Goal: Find specific page/section: Find specific page/section

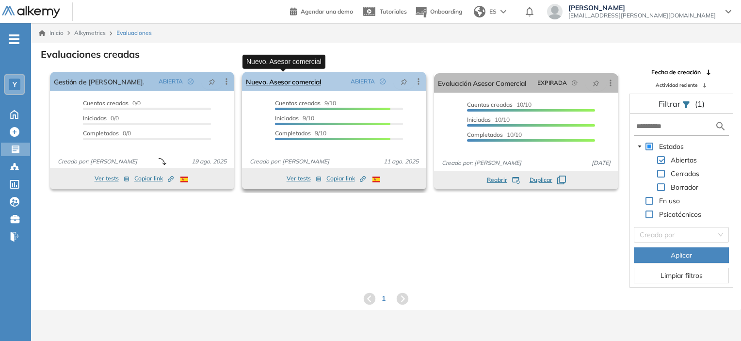
click at [307, 79] on link "Nuevo. Asesor comercial" at bounding box center [283, 81] width 75 height 19
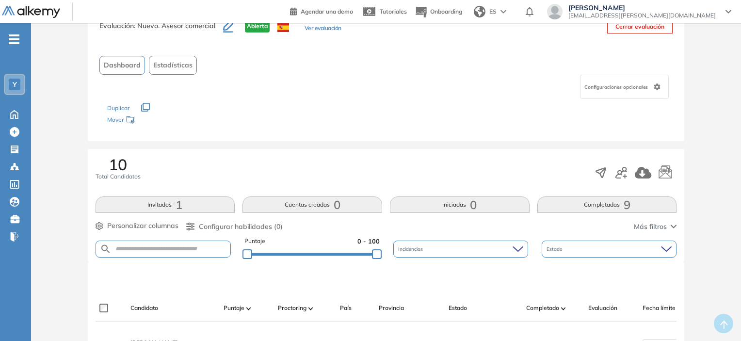
scroll to position [49, 0]
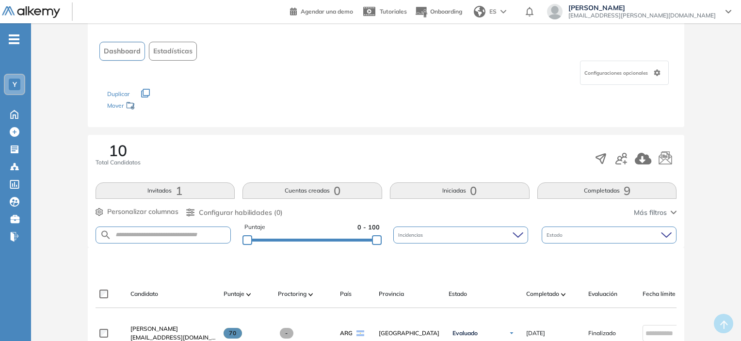
click at [196, 186] on button "Invitados 1" at bounding box center [166, 190] width 140 height 16
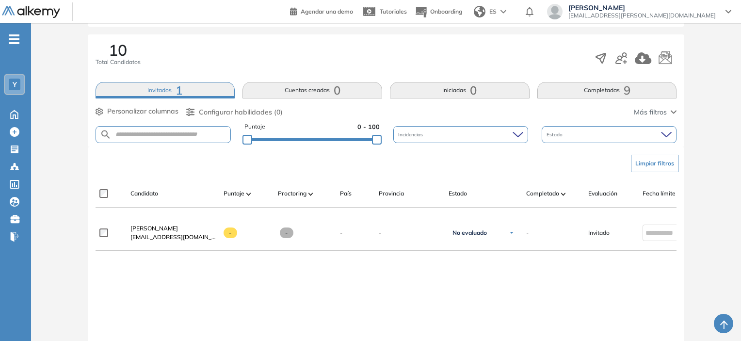
scroll to position [194, 0]
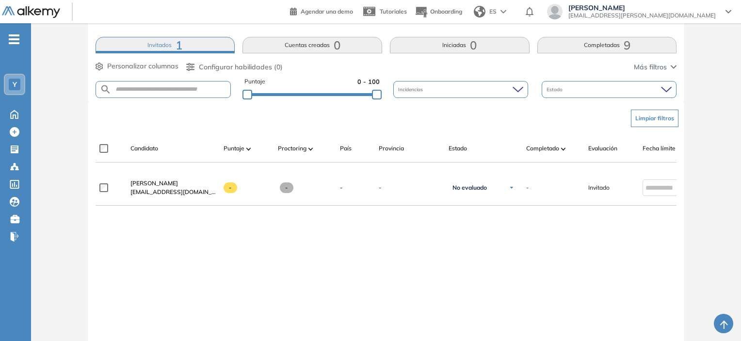
drag, startPoint x: 532, startPoint y: 217, endPoint x: 559, endPoint y: 216, distance: 26.7
drag, startPoint x: 559, startPoint y: 216, endPoint x: 477, endPoint y: 216, distance: 81.0
click at [478, 214] on div at bounding box center [387, 210] width 582 height 8
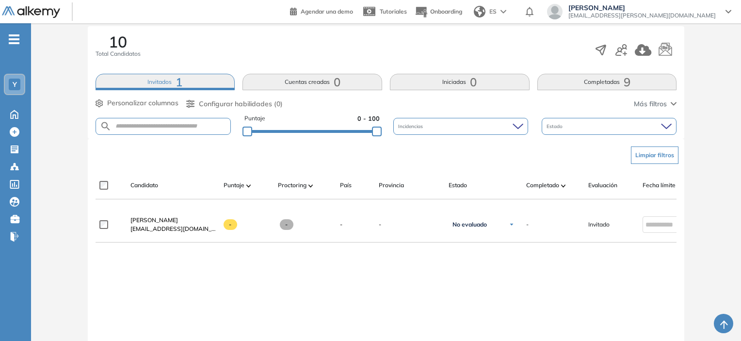
scroll to position [97, 0]
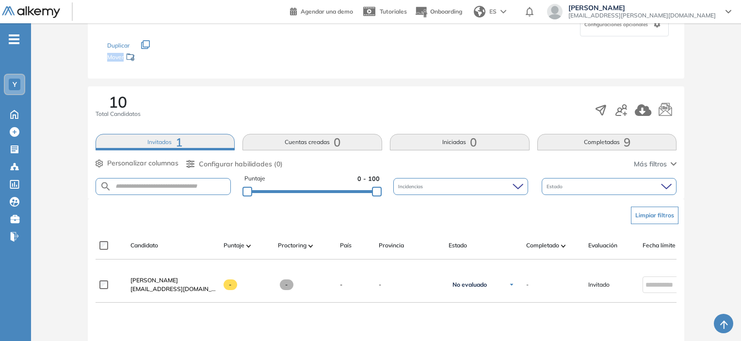
drag, startPoint x: 180, startPoint y: 1, endPoint x: 195, endPoint y: 45, distance: 46.6
click at [195, 45] on div "Los siguientes tests ya no están disponibles o tienen una nueva versión Revisa …" at bounding box center [386, 51] width 559 height 31
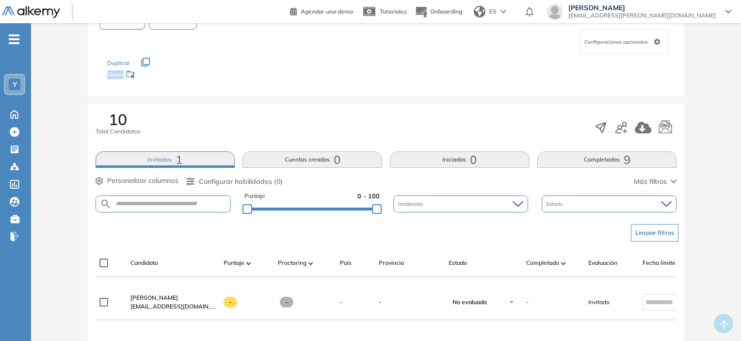
scroll to position [0, 0]
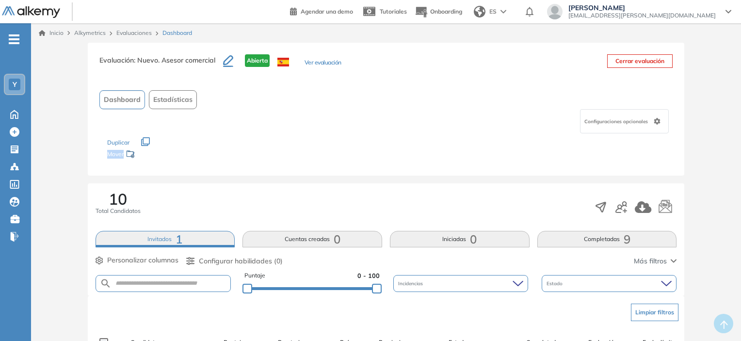
click at [60, 34] on link "Inicio" at bounding box center [51, 33] width 25 height 9
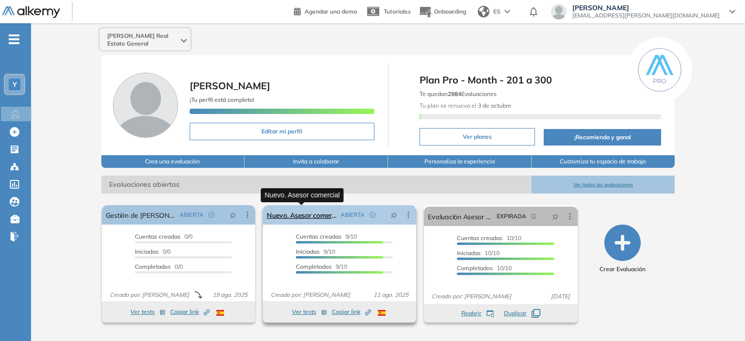
click at [309, 217] on link "Nuevo. Asesor comercial" at bounding box center [302, 214] width 70 height 19
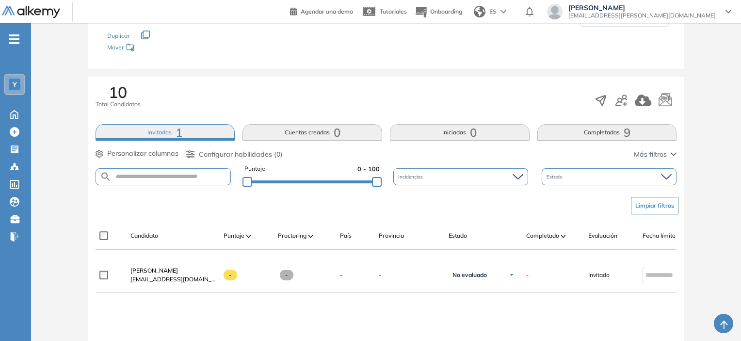
scroll to position [119, 0]
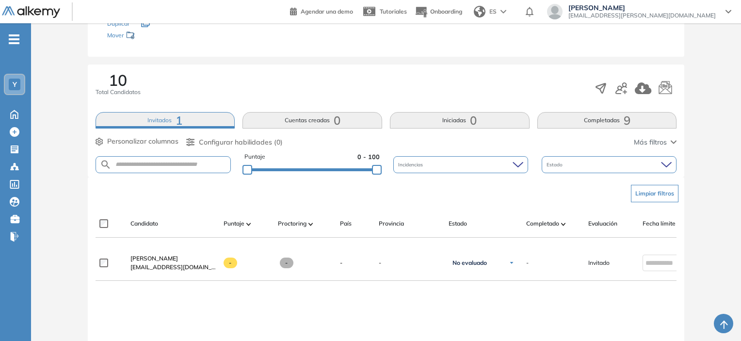
click at [177, 120] on span "1" at bounding box center [179, 120] width 7 height 0
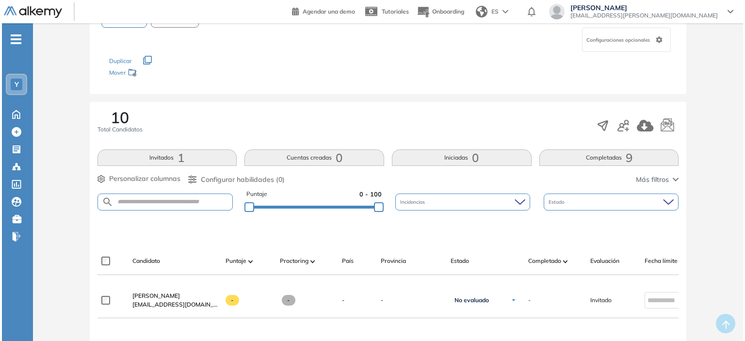
scroll to position [0, 0]
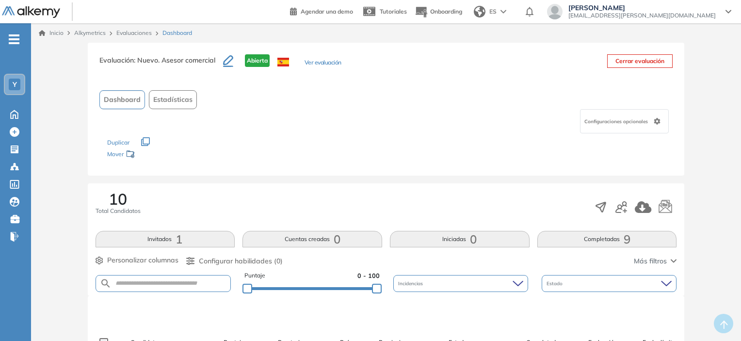
click at [50, 32] on link "Inicio" at bounding box center [51, 33] width 25 height 9
